Goal: Check status: Check status

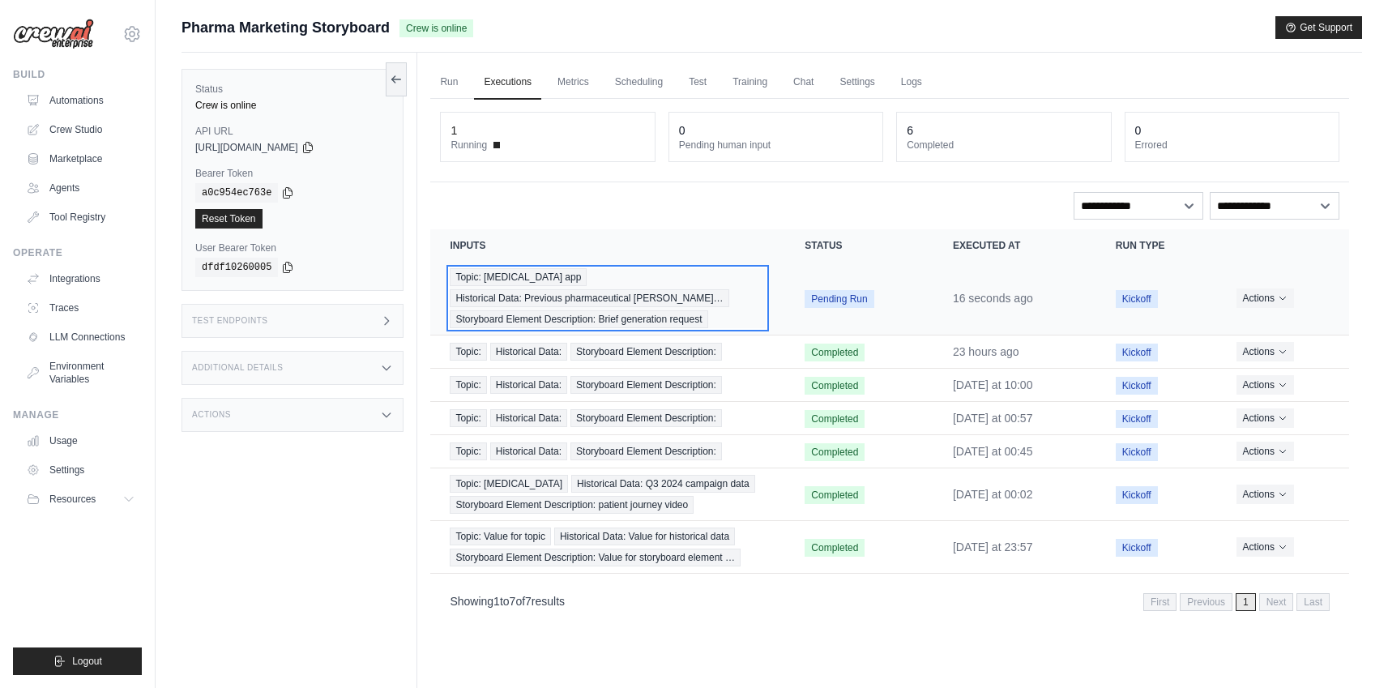
click at [646, 282] on div "Topic: diabetes management app Historical Data: Previous pharmaceutical campa… …" at bounding box center [608, 298] width 316 height 60
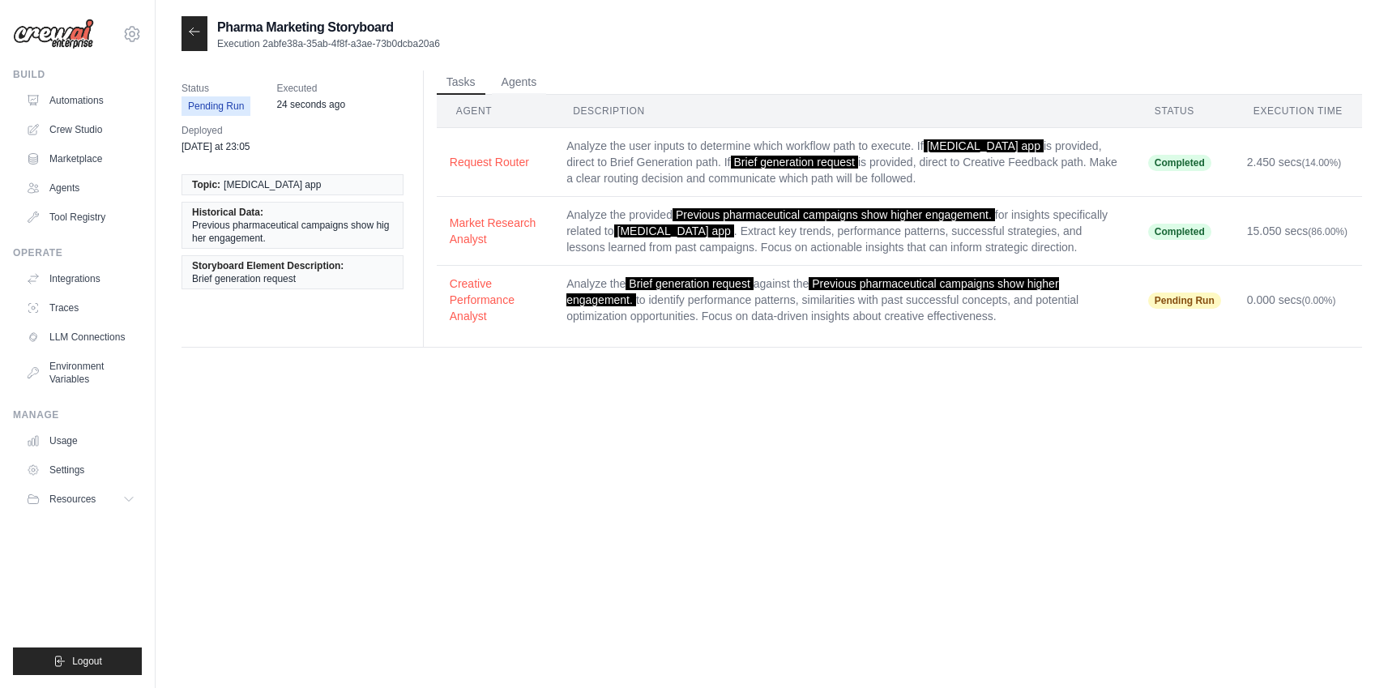
click at [266, 222] on span "Previous pharmaceutical campaigns show higher engagement." at bounding box center [292, 232] width 201 height 26
click at [84, 92] on link "Automations" at bounding box center [82, 101] width 122 height 26
click at [80, 96] on link "Automations" at bounding box center [82, 101] width 122 height 26
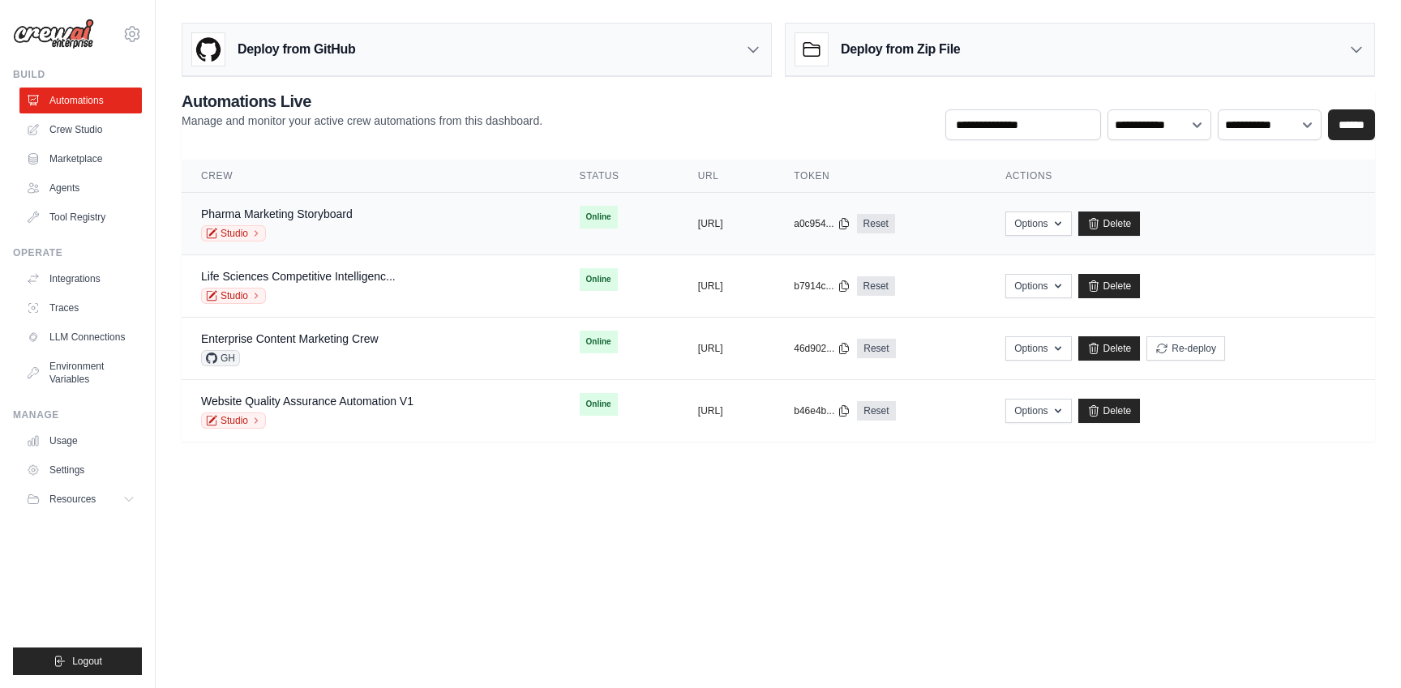
click at [592, 221] on td "Online" at bounding box center [619, 217] width 118 height 49
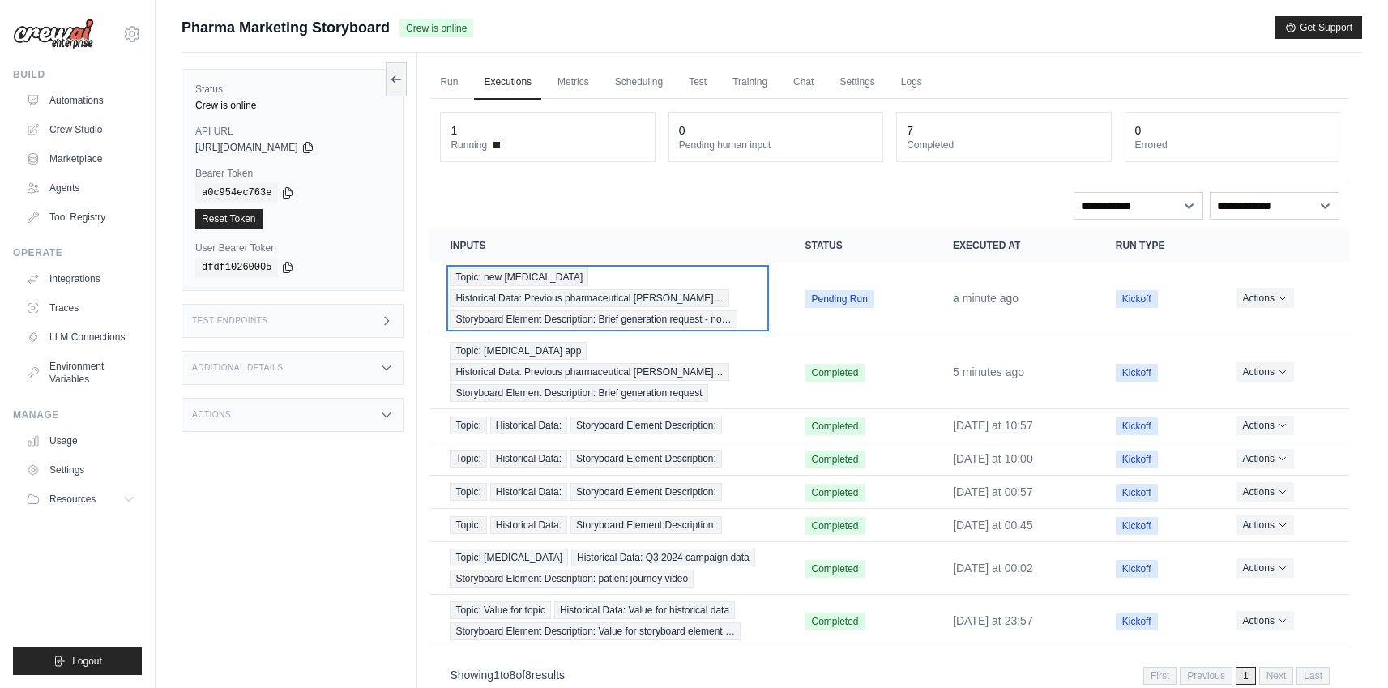
click at [738, 289] on div "Topic: new diabetes management Historical Data: Previous pharmaceutical campa… …" at bounding box center [608, 298] width 316 height 60
